Goal: Task Accomplishment & Management: Use online tool/utility

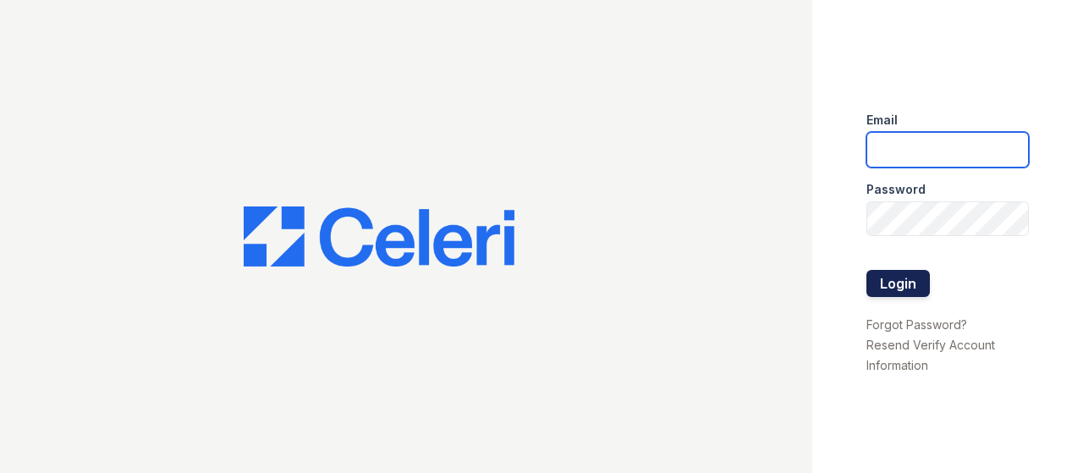
type input "[PERSON_NAME][EMAIL_ADDRESS][PERSON_NAME][DOMAIN_NAME]"
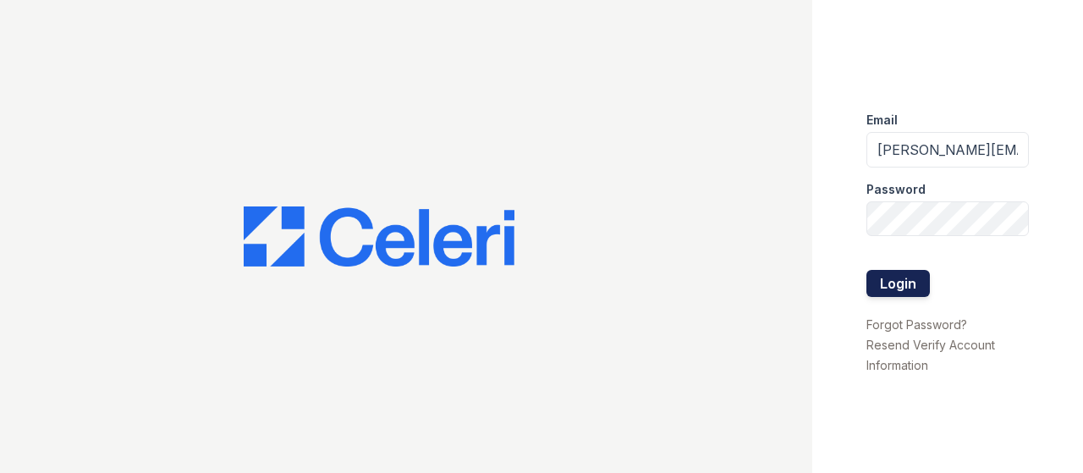
click at [908, 280] on button "Login" at bounding box center [898, 283] width 63 height 27
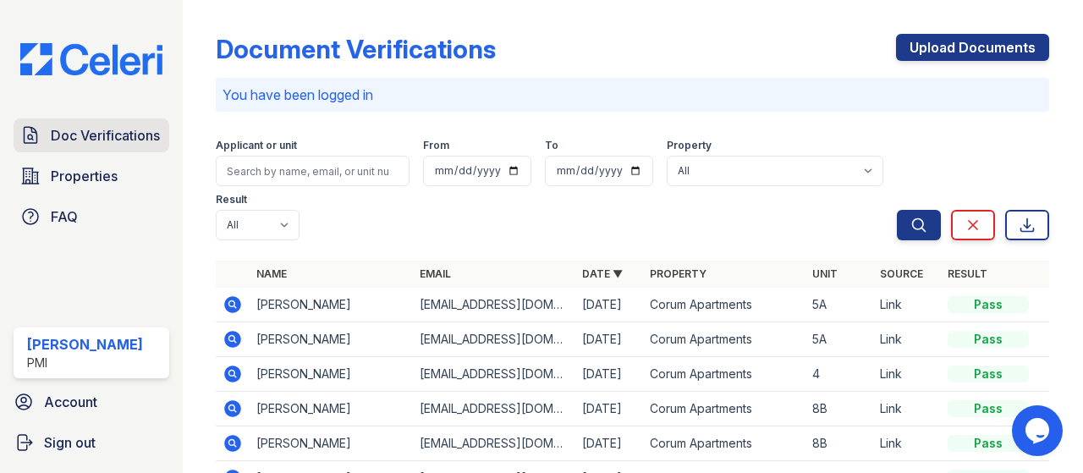
click at [58, 143] on span "Doc Verifications" at bounding box center [105, 135] width 109 height 20
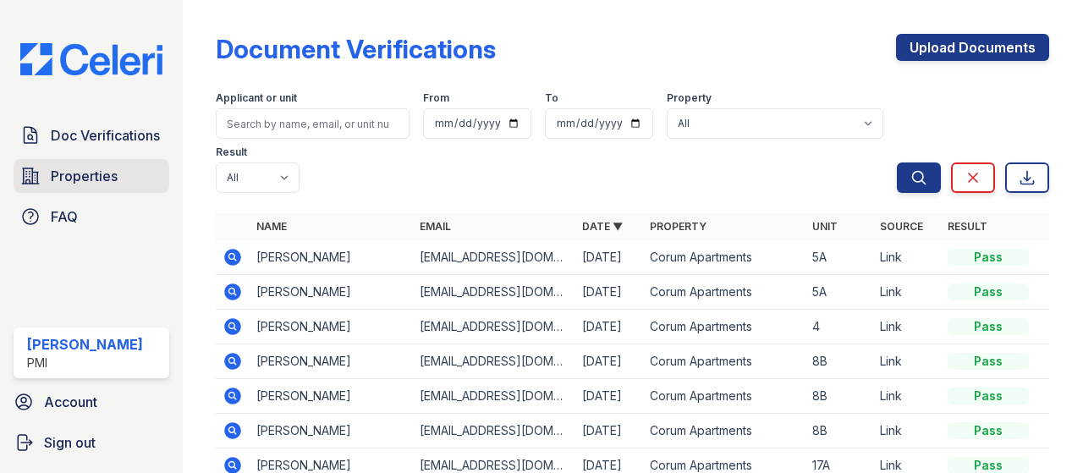
click at [102, 185] on span "Properties" at bounding box center [84, 176] width 67 height 20
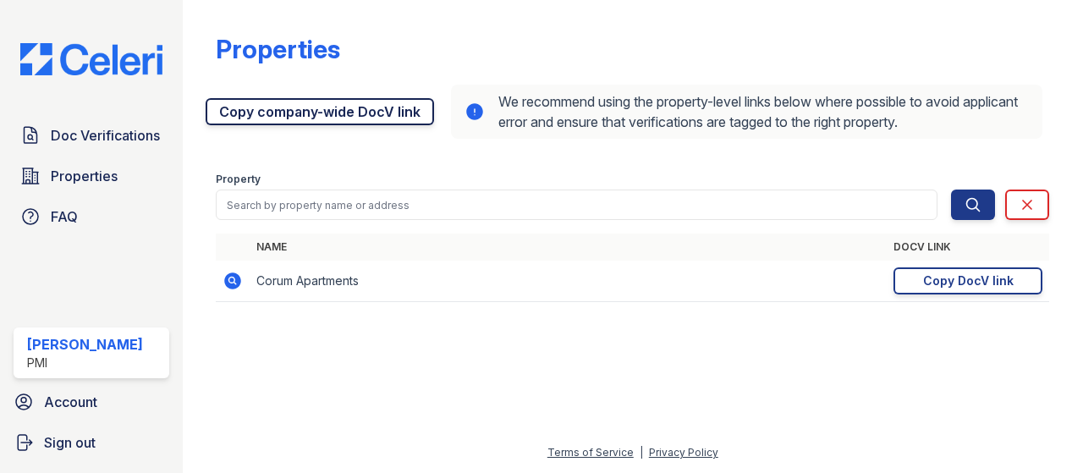
click at [288, 110] on link "Copy company-wide DocV link" at bounding box center [320, 111] width 229 height 27
